Goal: Information Seeking & Learning: Understand process/instructions

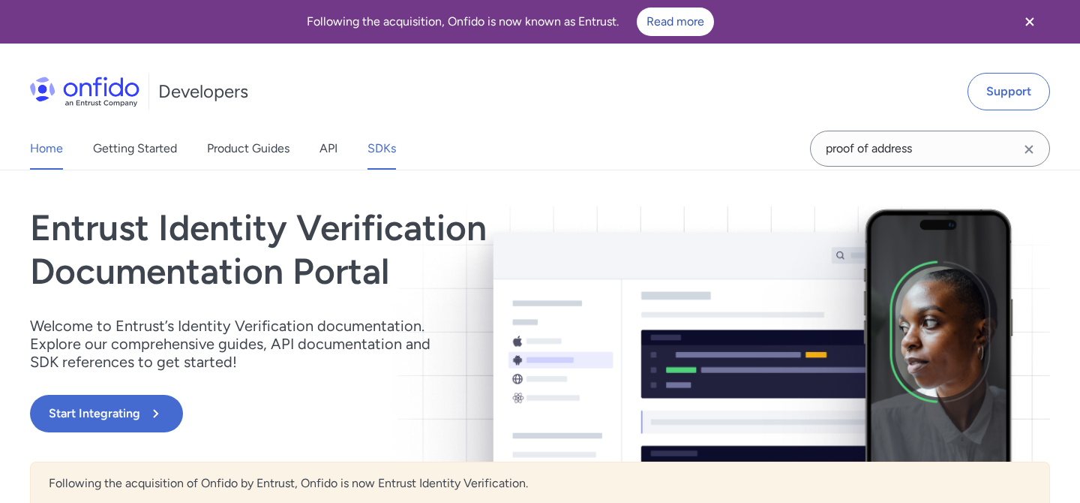
click at [377, 148] on link "SDKs" at bounding box center [382, 149] width 29 height 42
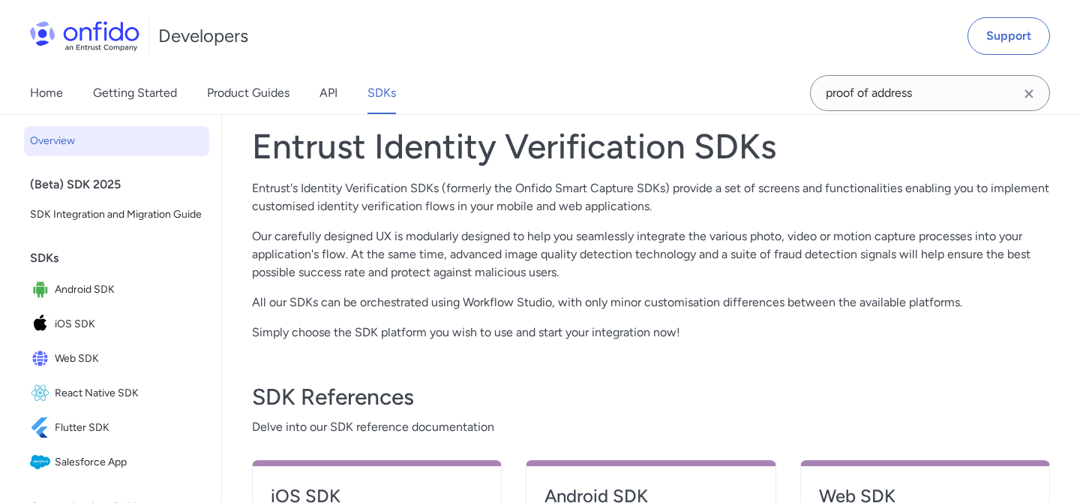
scroll to position [446, 0]
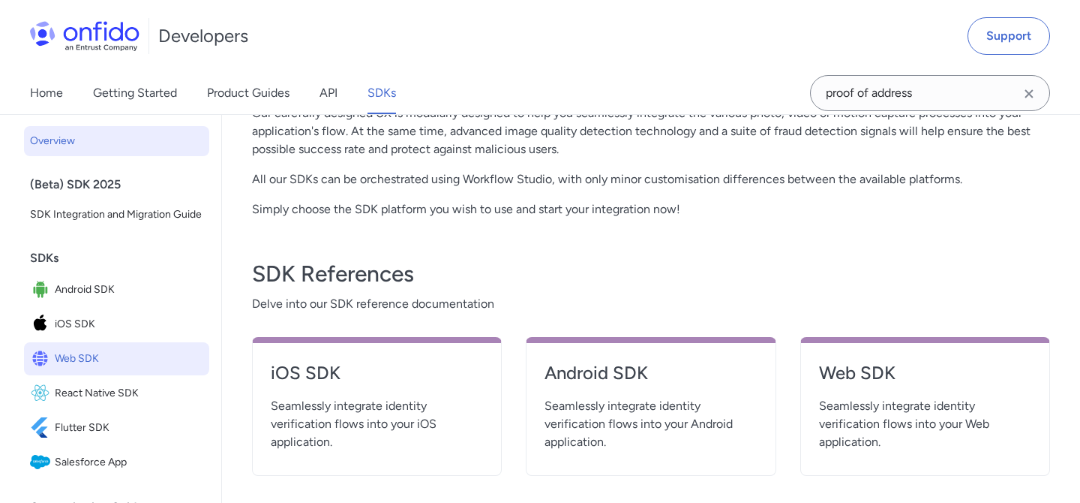
click at [68, 356] on span "Web SDK" at bounding box center [129, 358] width 149 height 21
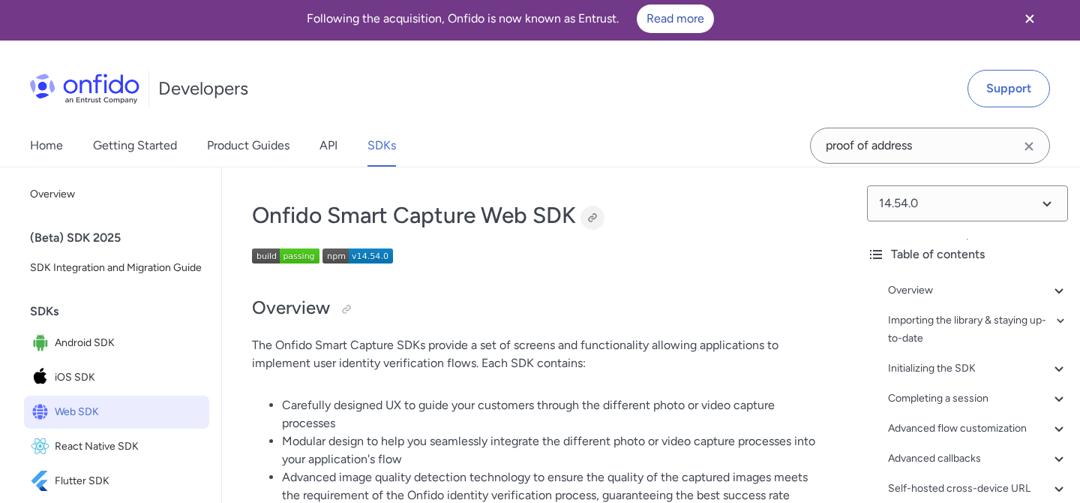
scroll to position [5, 0]
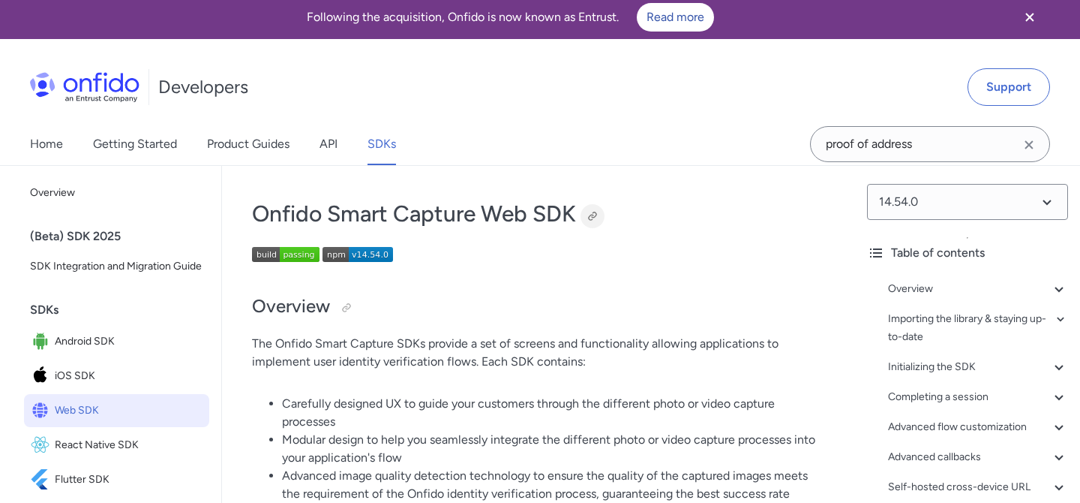
click at [595, 218] on div at bounding box center [593, 216] width 12 height 12
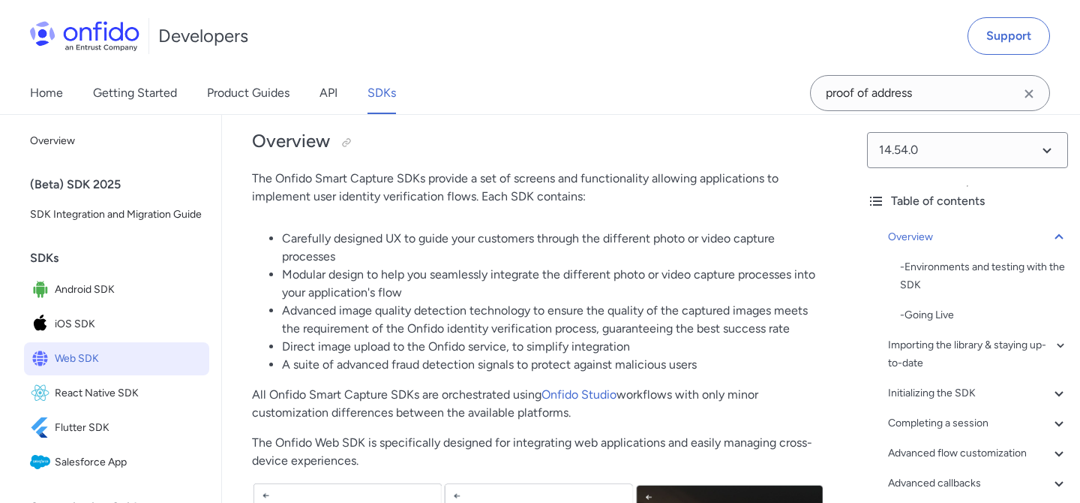
scroll to position [106, 0]
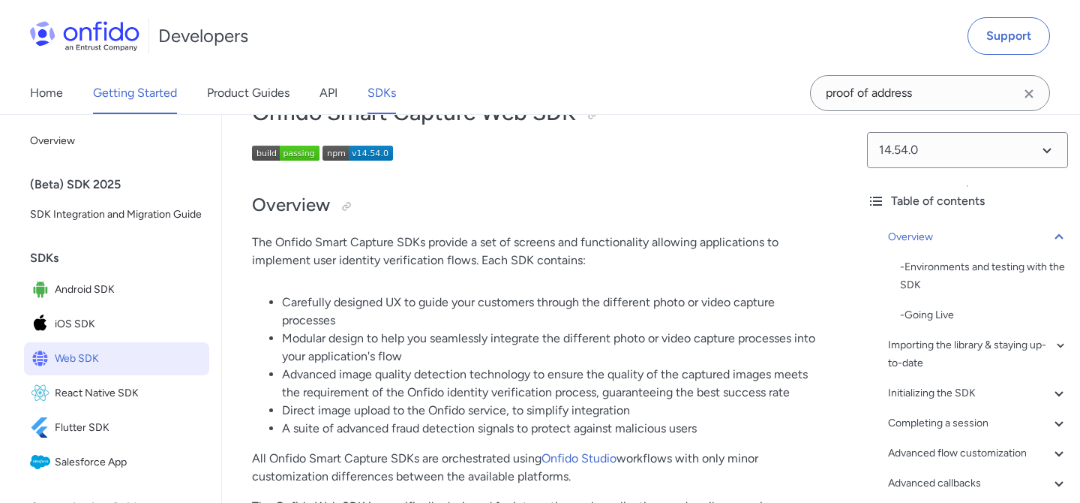
click at [150, 93] on link "Getting Started" at bounding box center [135, 93] width 84 height 42
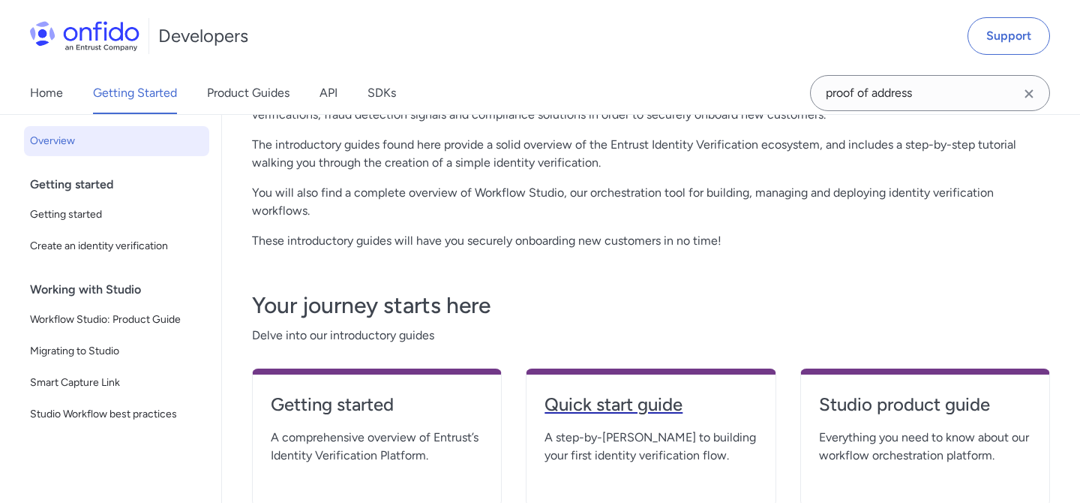
click at [627, 405] on h4 "Quick start guide" at bounding box center [651, 404] width 212 height 24
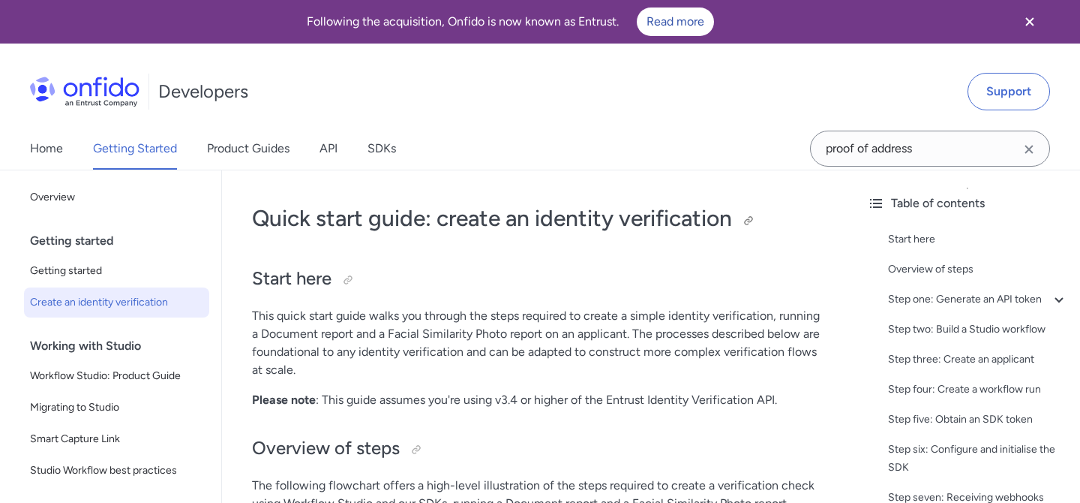
click at [745, 217] on div at bounding box center [749, 221] width 24 height 24
